Goal: Information Seeking & Learning: Learn about a topic

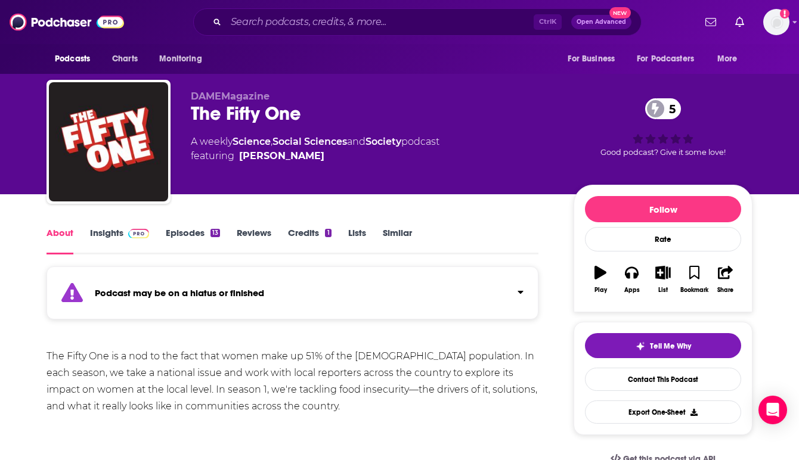
click at [138, 237] on img at bounding box center [138, 234] width 21 height 10
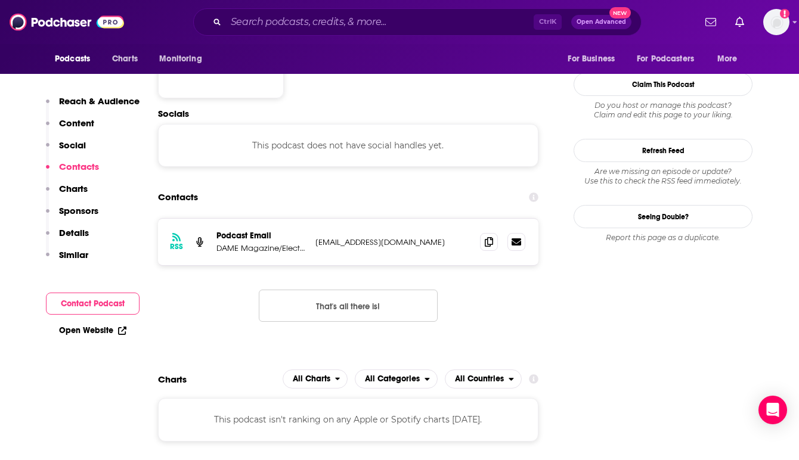
scroll to position [1133, 0]
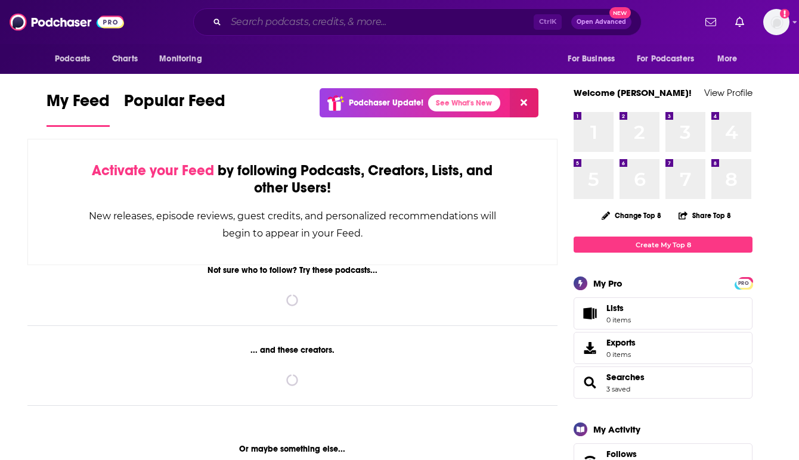
click at [266, 17] on input "Search podcasts, credits, & more..." at bounding box center [380, 22] width 308 height 19
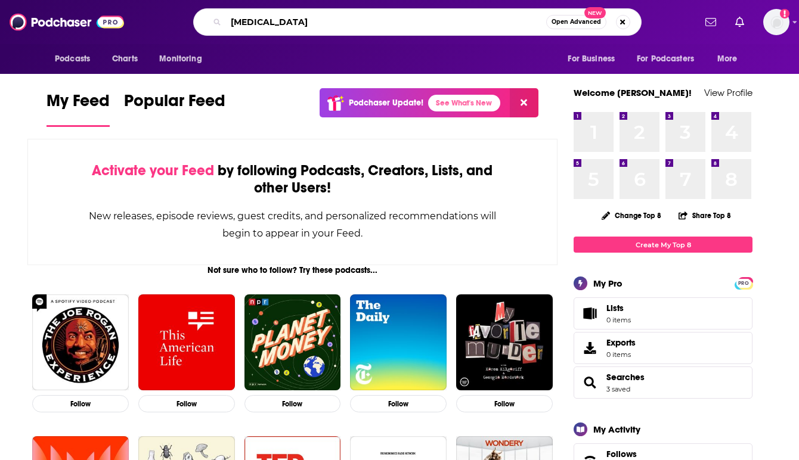
type input "[MEDICAL_DATA]"
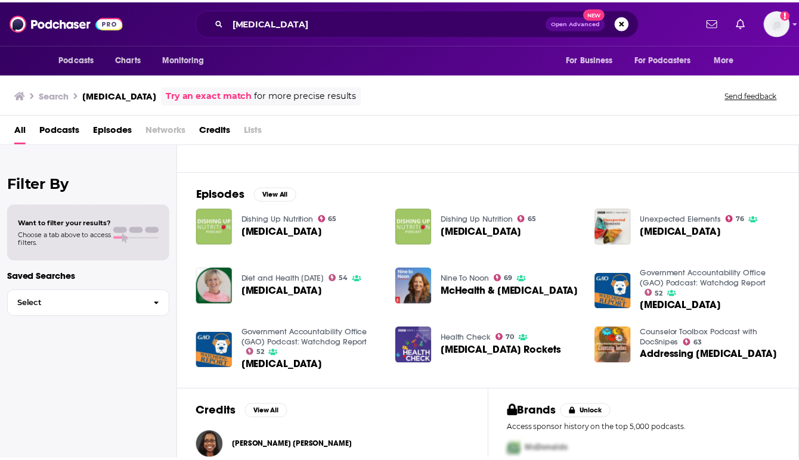
scroll to position [204, 0]
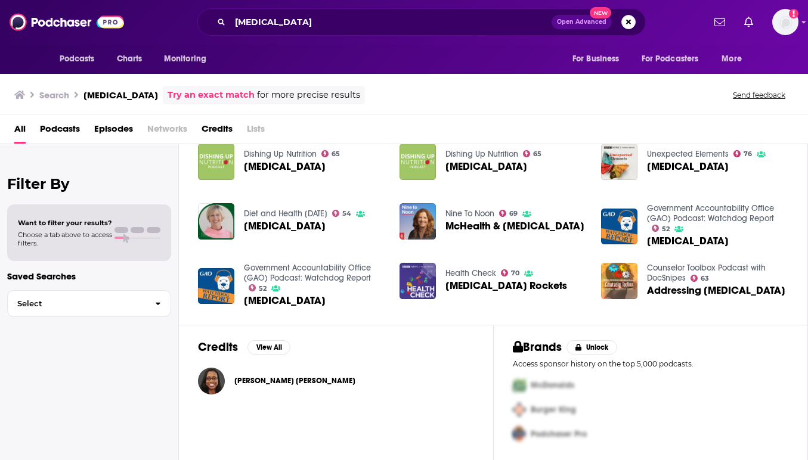
click at [253, 381] on span "[PERSON_NAME] [PERSON_NAME]" at bounding box center [294, 381] width 121 height 10
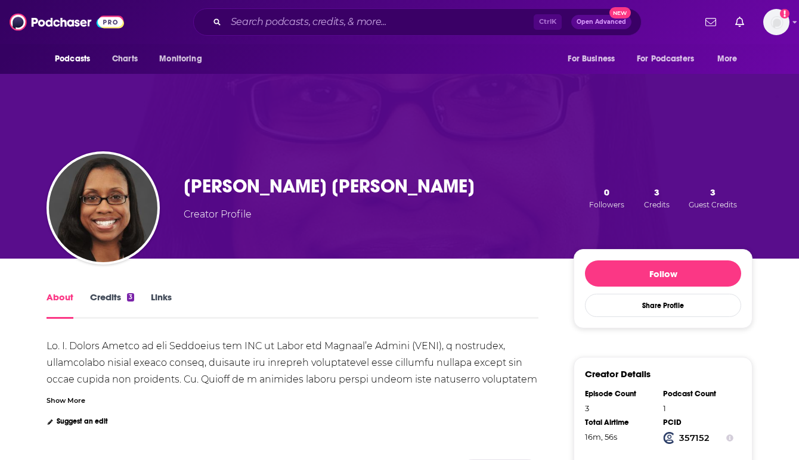
scroll to position [238, 0]
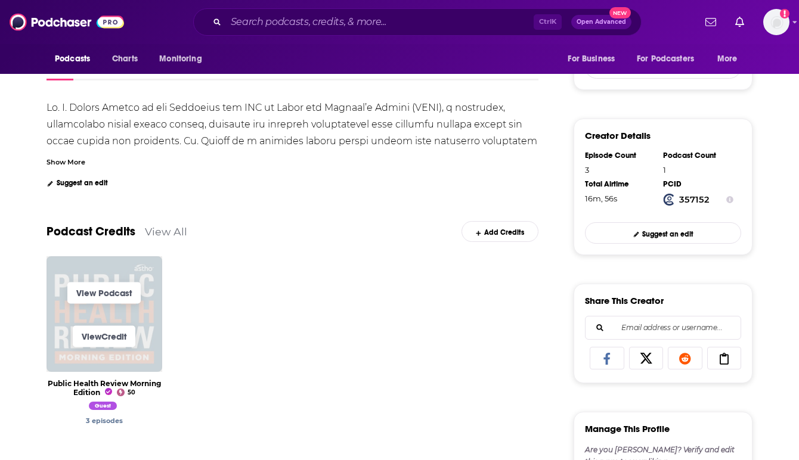
click at [155, 319] on span "View Credit" at bounding box center [104, 337] width 116 height 44
click at [109, 283] on link "View Podcast" at bounding box center [103, 292] width 73 height 21
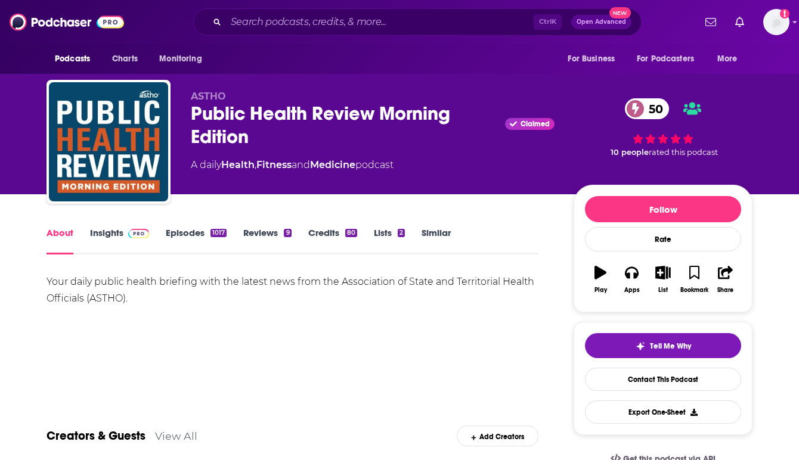
click at [116, 230] on link "Insights" at bounding box center [119, 240] width 59 height 27
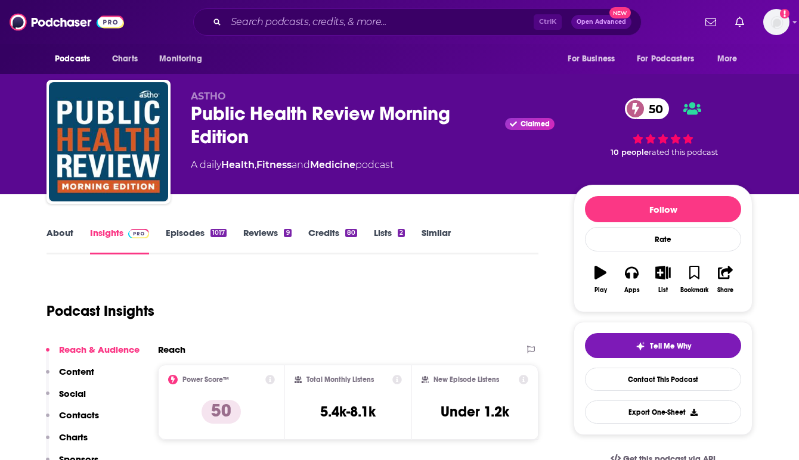
click at [54, 232] on link "About" at bounding box center [59, 240] width 27 height 27
